Goal: Task Accomplishment & Management: Use online tool/utility

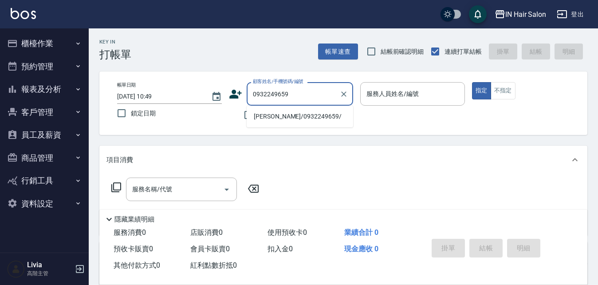
click at [272, 122] on li "[PERSON_NAME]/0932249659/" at bounding box center [300, 116] width 107 height 15
type input "[PERSON_NAME]/0932249659/"
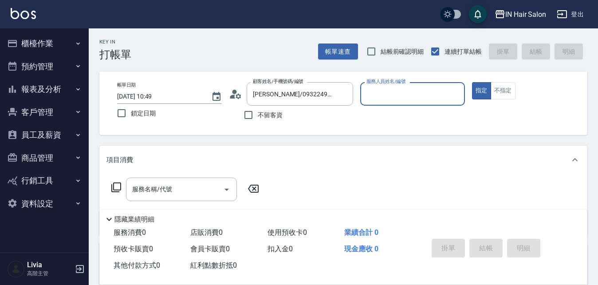
type input "7號設計師[PERSON_NAME]-7"
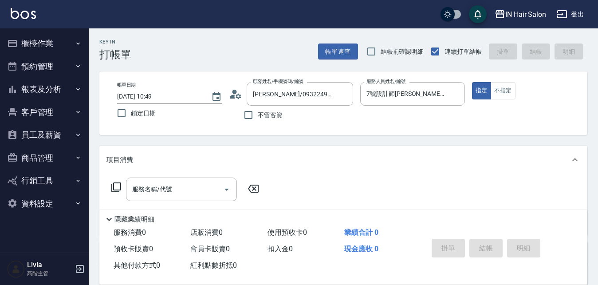
click at [119, 186] on icon at bounding box center [116, 187] width 11 height 11
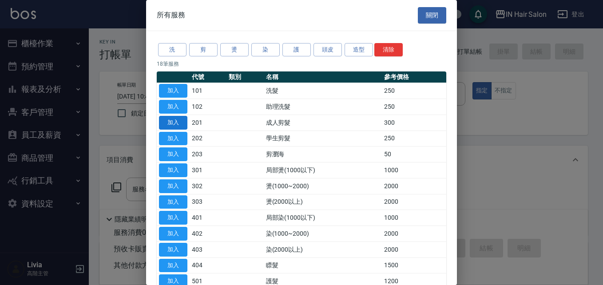
click at [177, 118] on button "加入" at bounding box center [173, 123] width 28 height 14
type input "成人剪髮(201)"
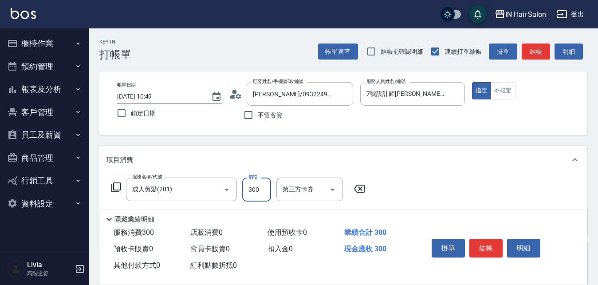
click at [261, 188] on input "300" at bounding box center [256, 190] width 29 height 24
type input "200"
click at [416, 191] on div "服務名稱/代號 成人剪髮(201) 服務名稱/代號 價格 200 價格 第三方卡券 第三方卡券" at bounding box center [343, 205] width 488 height 62
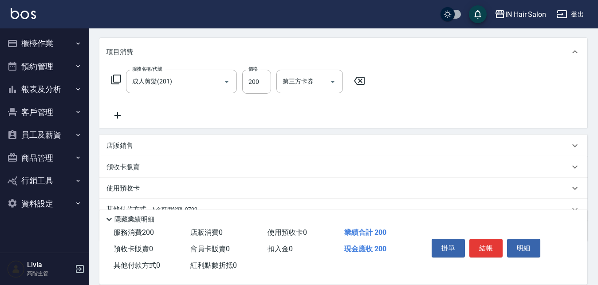
scroll to position [150, 0]
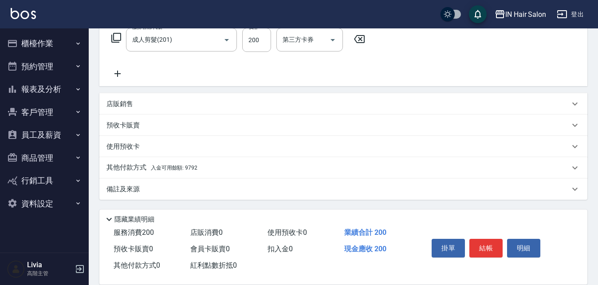
click at [126, 162] on div "其他付款方式 入金可用餘額: 9792" at bounding box center [343, 167] width 488 height 21
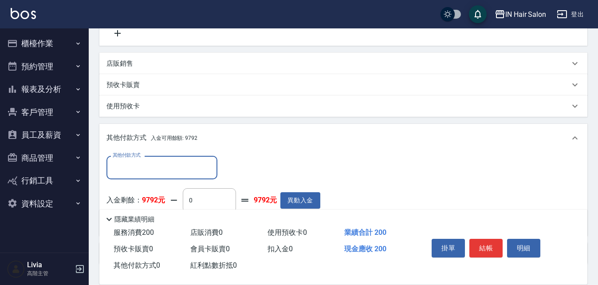
scroll to position [238, 0]
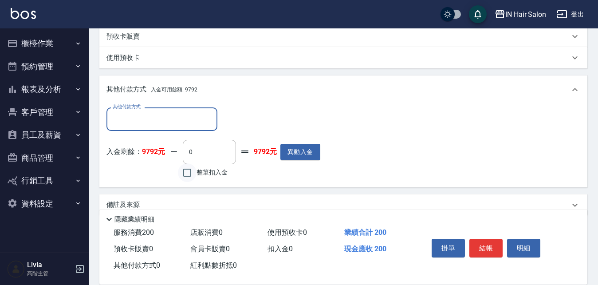
click at [189, 174] on input "整筆扣入金" at bounding box center [187, 172] width 19 height 19
checkbox input "true"
type input "200"
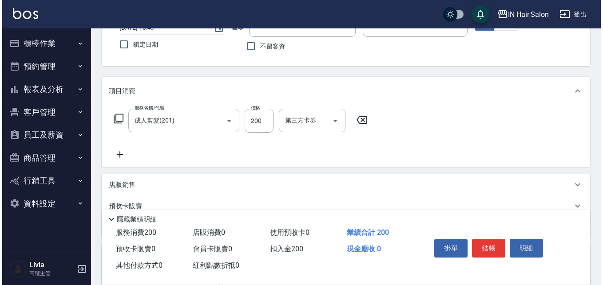
scroll to position [0, 0]
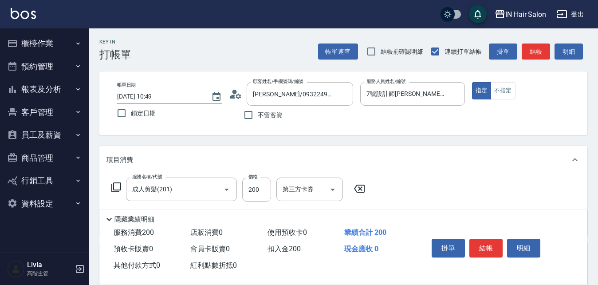
click at [488, 245] on button "結帳" at bounding box center [486, 248] width 33 height 19
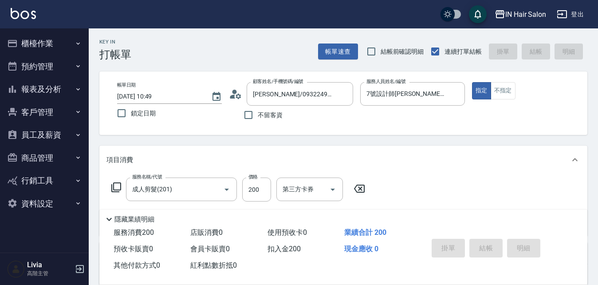
type input "[DATE] 16:33"
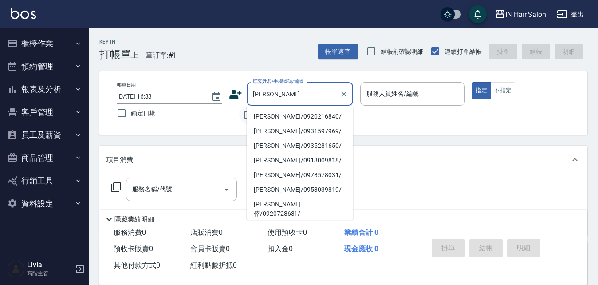
drag, startPoint x: 262, startPoint y: 119, endPoint x: 253, endPoint y: 122, distance: 9.8
click at [262, 119] on li "[PERSON_NAME]/0920216840/" at bounding box center [300, 116] width 107 height 15
type input "[PERSON_NAME]/0920216840/"
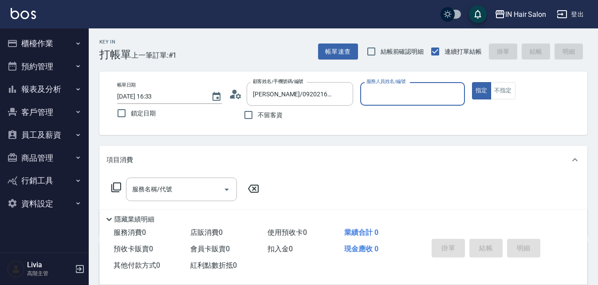
type input "8號店長Livia-8"
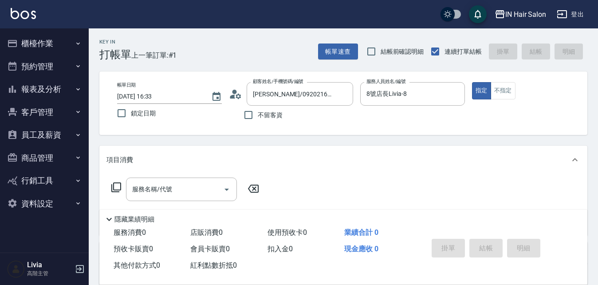
click at [116, 183] on icon at bounding box center [116, 187] width 10 height 10
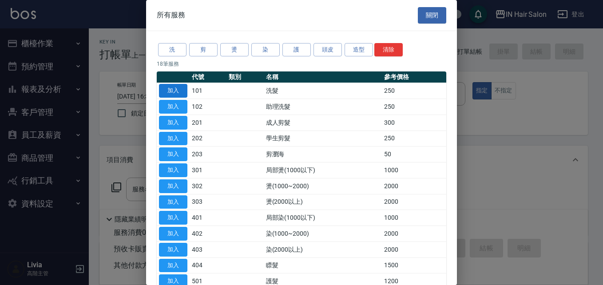
click at [178, 89] on button "加入" at bounding box center [173, 91] width 28 height 14
type input "洗髮(101)"
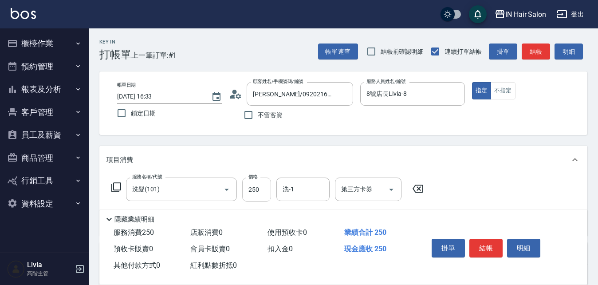
click at [264, 190] on input "250" at bounding box center [256, 190] width 29 height 24
type input "300"
drag, startPoint x: 491, startPoint y: 190, endPoint x: 491, endPoint y: 200, distance: 9.8
click at [491, 190] on div "服務名稱/代號 洗髮(101) 服務名稱/代號 價格 300 價格 洗-1 洗-1 第三方卡券 第三方卡券" at bounding box center [343, 205] width 488 height 62
click at [486, 241] on button "結帳" at bounding box center [486, 248] width 33 height 19
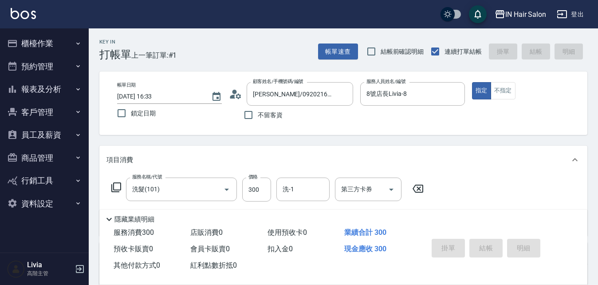
type input "[DATE] 16:34"
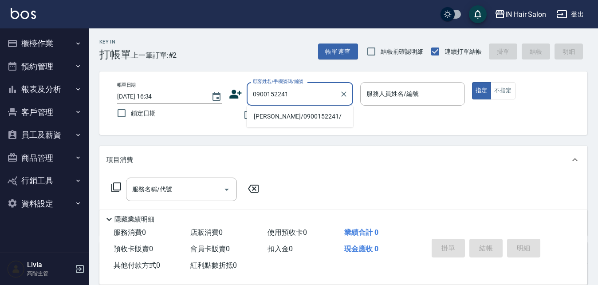
click at [269, 118] on li "[PERSON_NAME]/0900152241/" at bounding box center [300, 116] width 107 height 15
type input "[PERSON_NAME]/0900152241/"
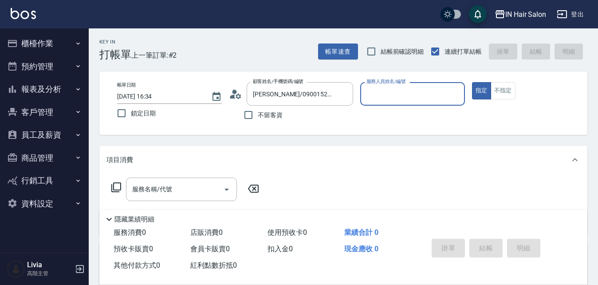
type input "6號設計師[PERSON_NAME]-6"
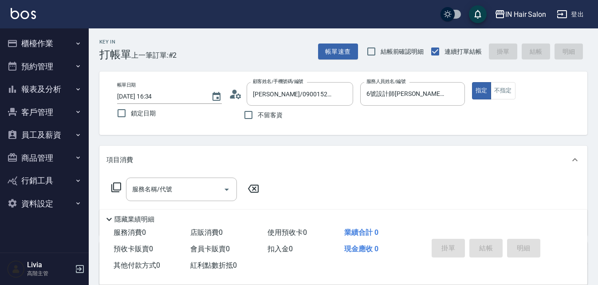
click at [117, 184] on icon at bounding box center [116, 187] width 11 height 11
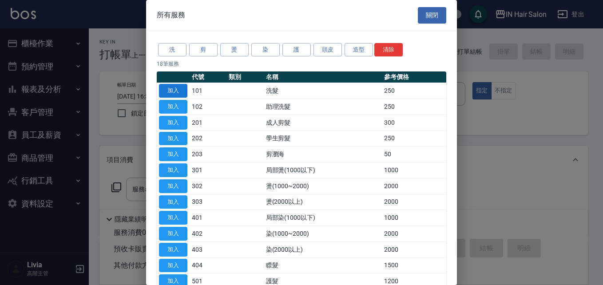
click at [172, 90] on button "加入" at bounding box center [173, 91] width 28 height 14
type input "洗髮(101)"
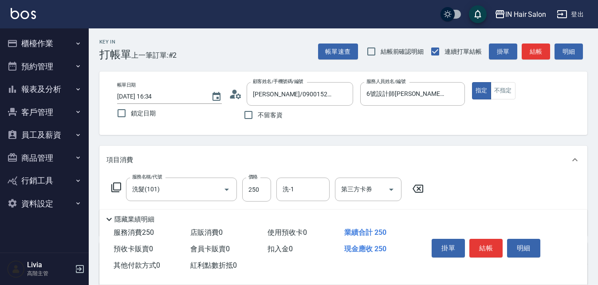
click at [116, 185] on icon at bounding box center [116, 187] width 11 height 11
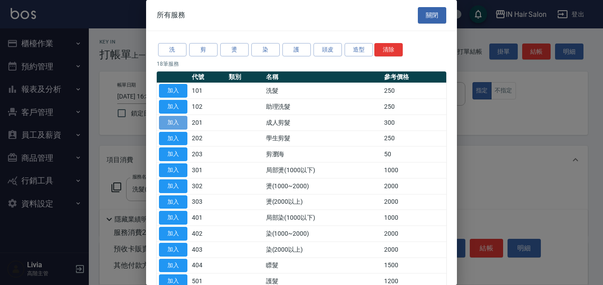
click at [178, 119] on button "加入" at bounding box center [173, 123] width 28 height 14
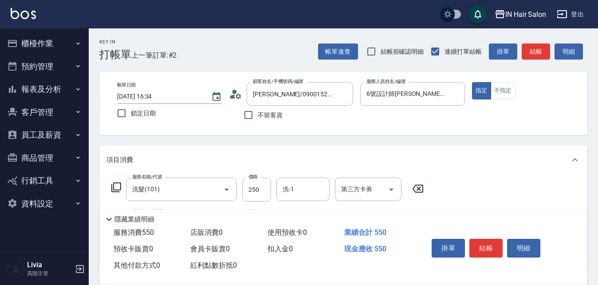
click at [120, 186] on icon at bounding box center [116, 187] width 11 height 11
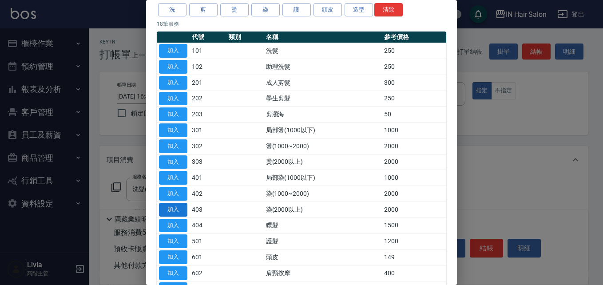
scroll to position [89, 0]
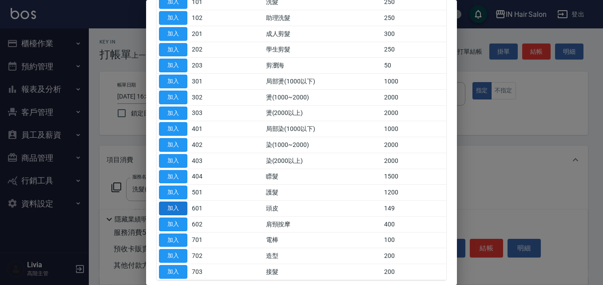
drag, startPoint x: 175, startPoint y: 205, endPoint x: 203, endPoint y: 185, distance: 34.1
click at [176, 205] on button "加入" at bounding box center [173, 209] width 28 height 14
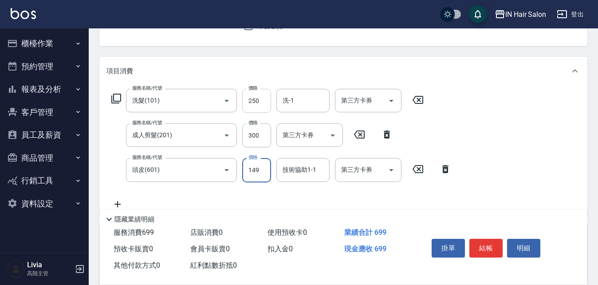
click at [261, 104] on input "250" at bounding box center [256, 101] width 29 height 24
type input "300"
drag, startPoint x: 237, startPoint y: 155, endPoint x: 245, endPoint y: 150, distance: 9.7
click at [237, 155] on div "服務名稱/代號 洗髮(101) 服務名稱/代號 價格 300 價格 洗-1 洗-1 第三方卡券 第三方卡券 服務名稱/代號 成人剪髮(201) 服務名稱/代號…" at bounding box center [282, 149] width 350 height 120
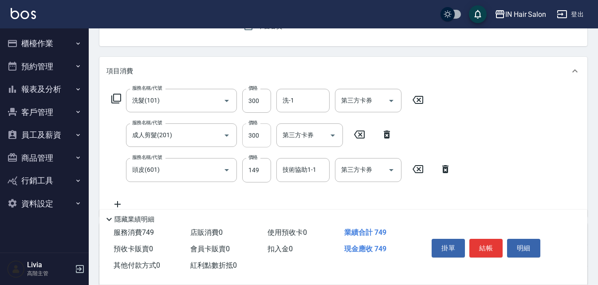
click at [261, 133] on input "300" at bounding box center [256, 135] width 29 height 24
type input "400"
drag, startPoint x: 222, startPoint y: 186, endPoint x: 244, endPoint y: 179, distance: 22.5
click at [224, 186] on div "服務名稱/代號 洗髮(101) 服務名稱/代號 價格 300 價格 洗-1 洗-1 第三方卡券 第三方卡券 服務名稱/代號 成人剪髮(201) 服務名稱/代號…" at bounding box center [282, 149] width 350 height 120
click at [263, 171] on input "149" at bounding box center [256, 170] width 29 height 24
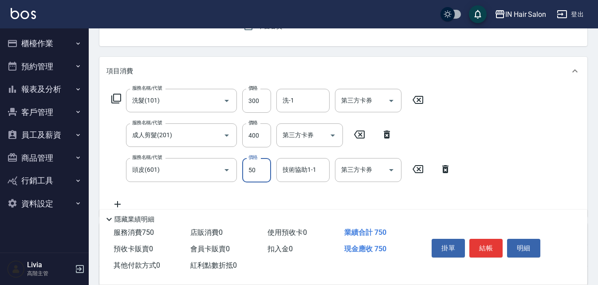
type input "50"
click at [230, 190] on div "服務名稱/代號 洗髮(101) 服務名稱/代號 價格 300 價格 洗-1 洗-1 第三方卡券 第三方卡券 服務名稱/代號 成人剪髮(201) 服務名稱/代號…" at bounding box center [282, 149] width 350 height 120
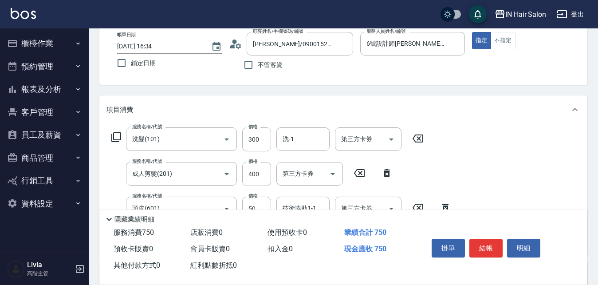
scroll to position [0, 0]
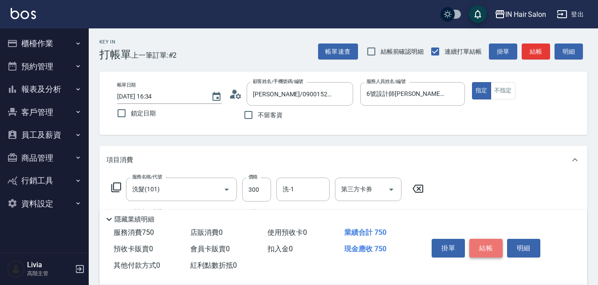
click at [489, 242] on button "結帳" at bounding box center [486, 248] width 33 height 19
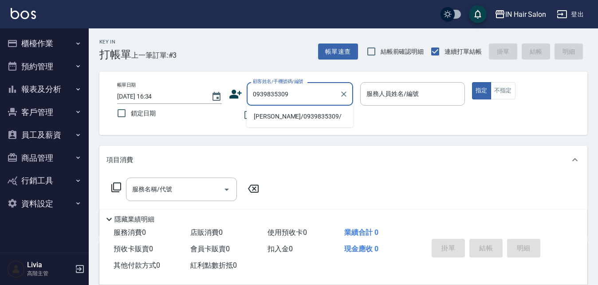
click at [265, 116] on li "[PERSON_NAME]/0939835309/" at bounding box center [300, 116] width 107 height 15
type input "[PERSON_NAME]/0939835309/"
type input "8號店長Livia-8"
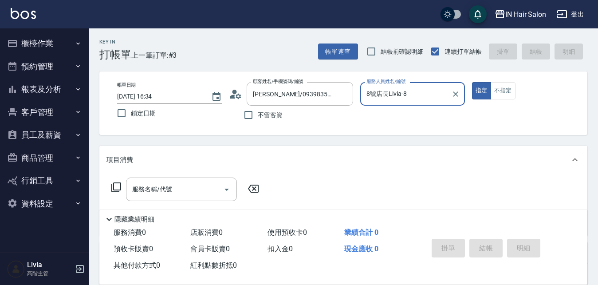
click at [118, 184] on icon at bounding box center [116, 187] width 11 height 11
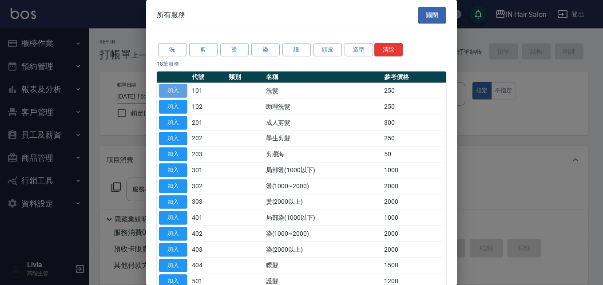
click at [175, 90] on button "加入" at bounding box center [173, 91] width 28 height 14
type input "洗髮(101)"
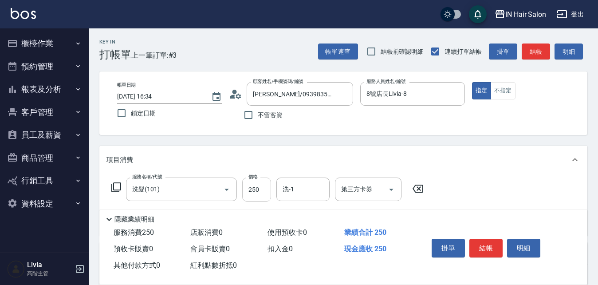
click at [261, 190] on input "250" at bounding box center [256, 190] width 29 height 24
type input "300"
click at [483, 186] on div "服務名稱/代號 洗髮(101) 服務名稱/代號 價格 300 價格 洗-1 洗-1 第三方卡券 第三方卡券" at bounding box center [343, 205] width 488 height 62
click at [486, 245] on button "結帳" at bounding box center [486, 248] width 33 height 19
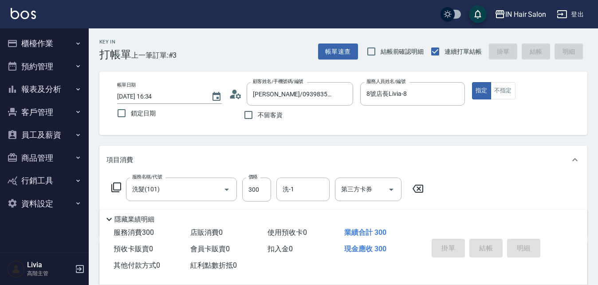
type input "[DATE] 16:35"
